Goal: Information Seeking & Learning: Learn about a topic

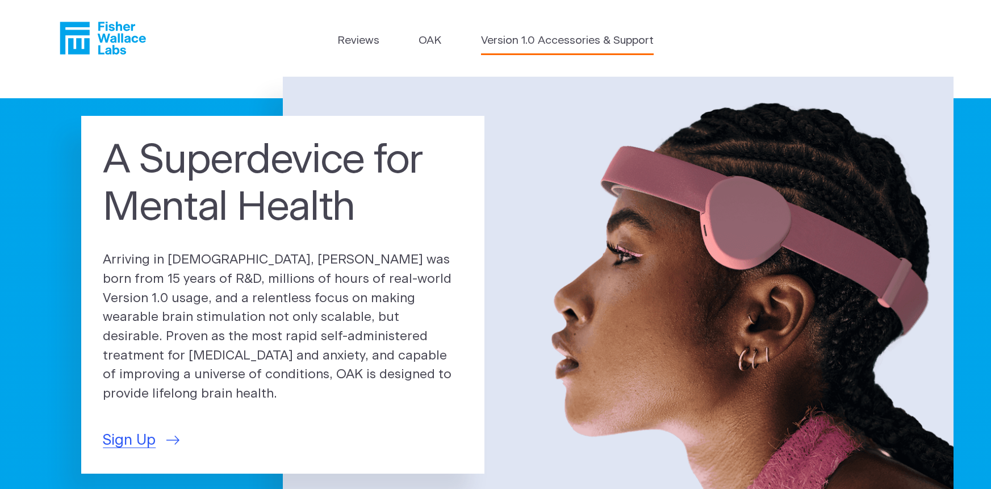
click at [552, 43] on link "Version 1.0 Accessories & Support" at bounding box center [567, 41] width 173 height 16
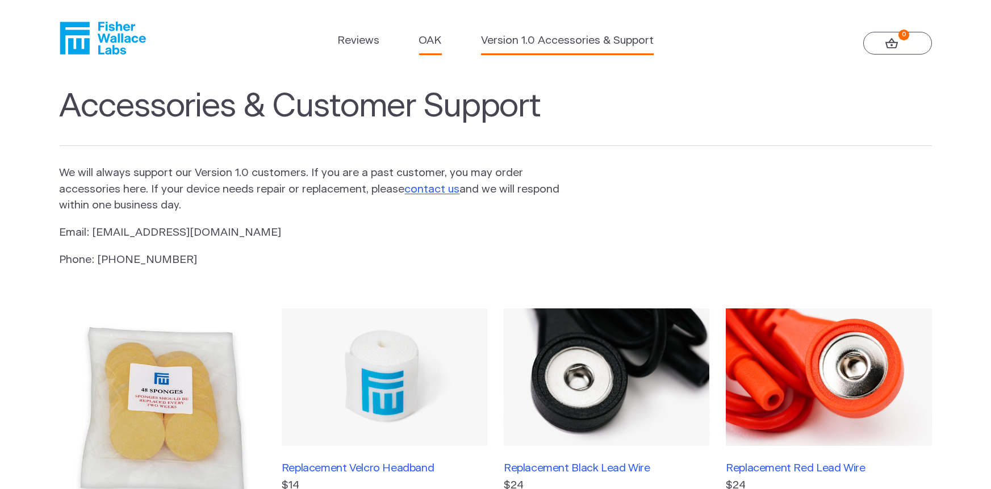
click at [419, 41] on link "OAK" at bounding box center [430, 41] width 23 height 16
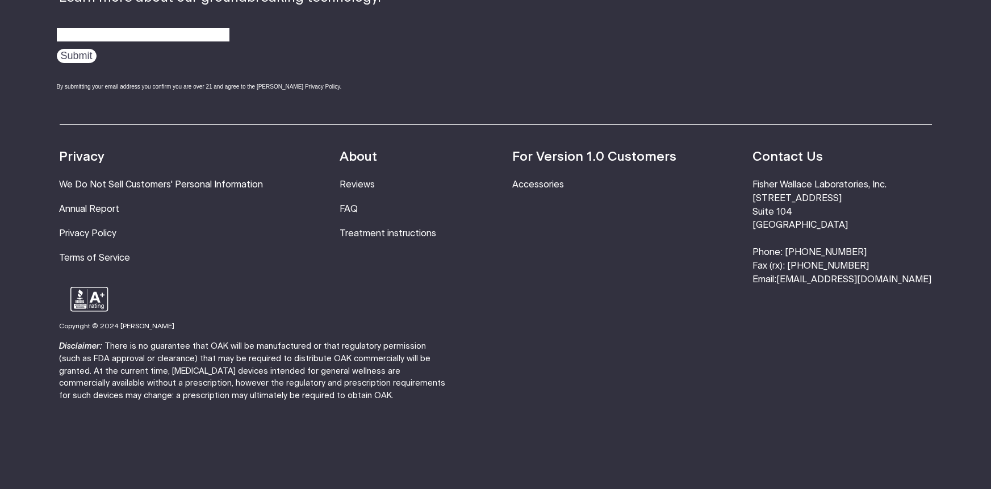
scroll to position [2370, 0]
click at [358, 213] on link "FAQ" at bounding box center [348, 208] width 18 height 9
